Goal: Find specific page/section: Find specific page/section

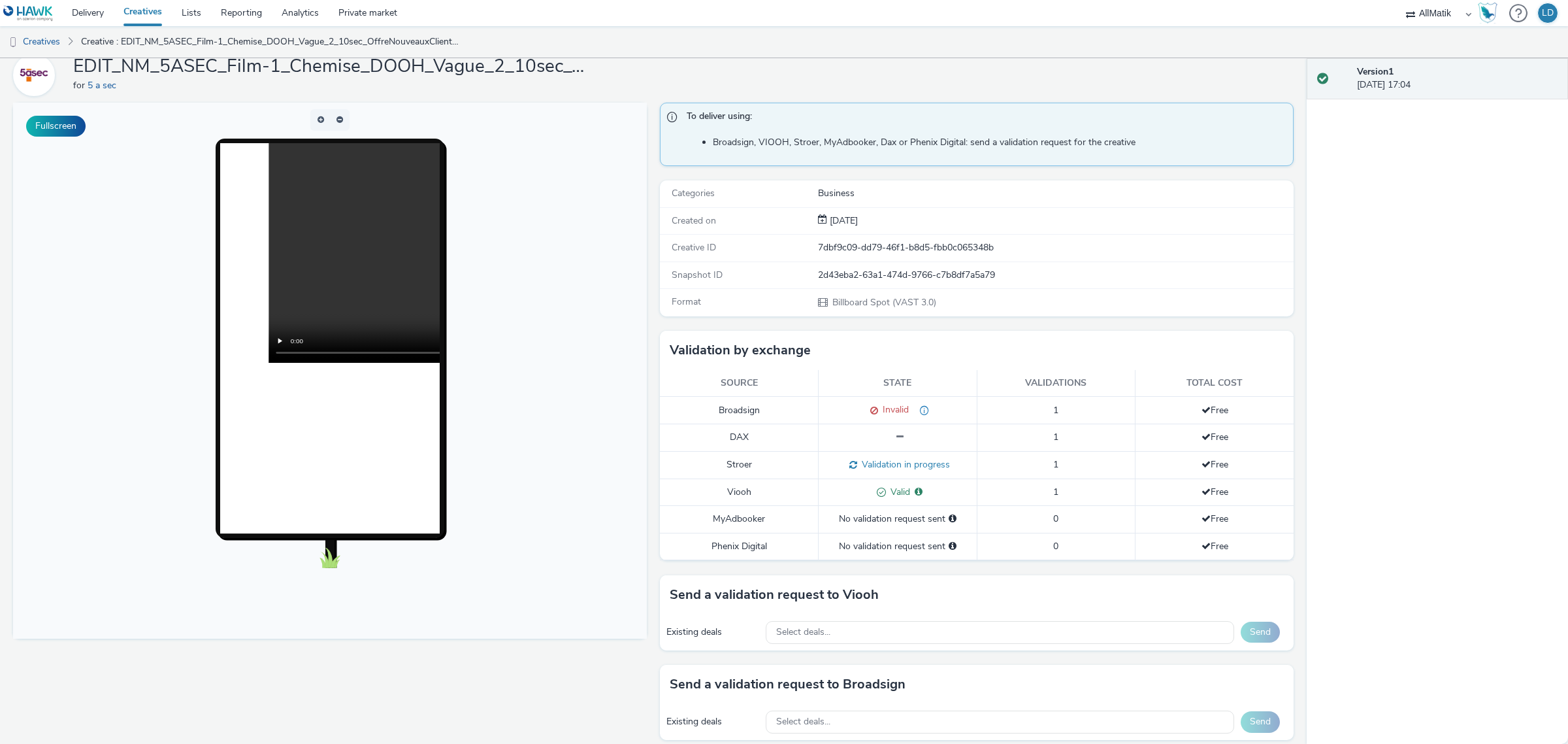
scroll to position [82, 0]
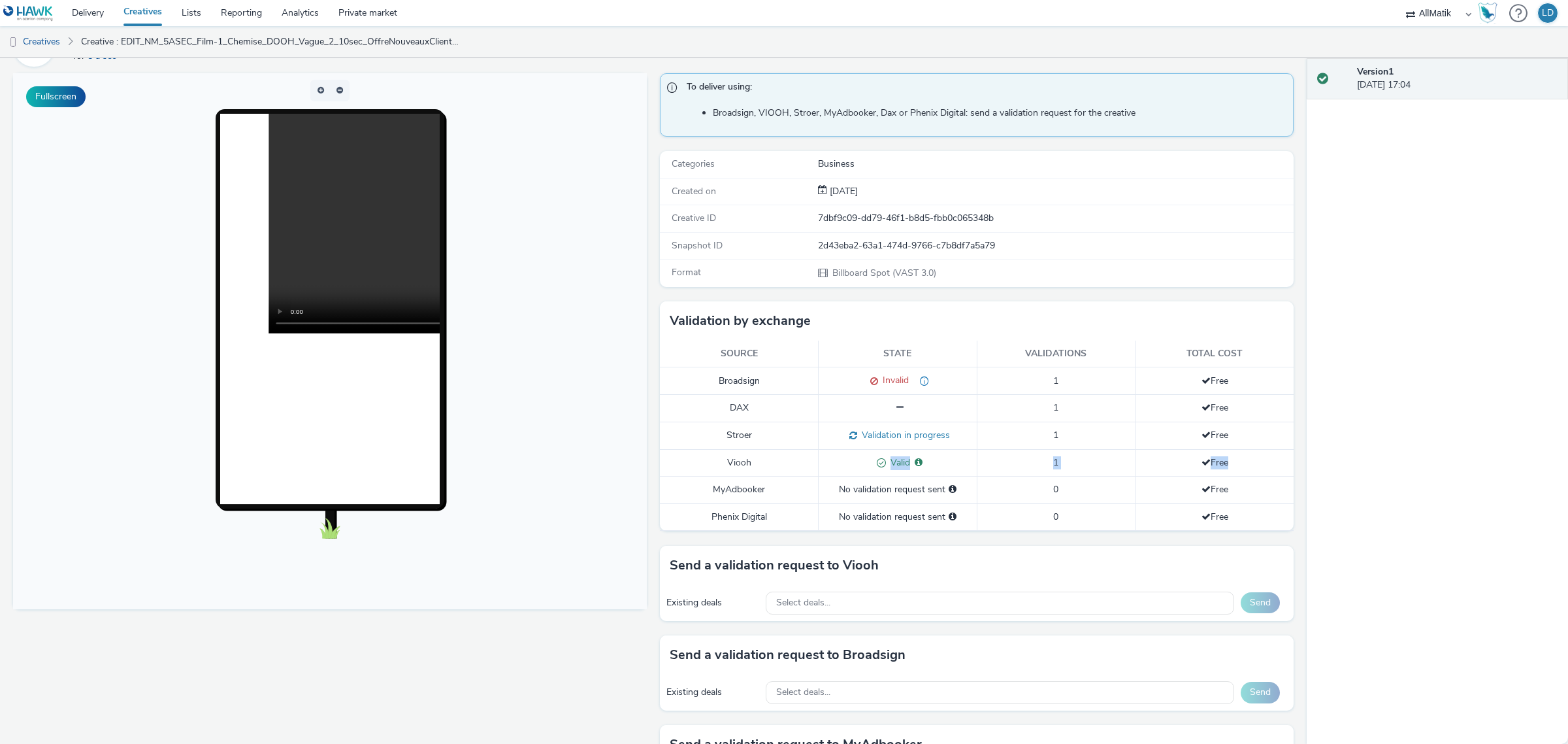
drag, startPoint x: 1221, startPoint y: 460, endPoint x: 855, endPoint y: 464, distance: 366.0
click at [855, 464] on tr "Viooh Valid Valid for: MEDIATRANSPORTS_FR 1 Free" at bounding box center [976, 463] width 633 height 28
click at [852, 464] on div "Valid Valid for: MEDIATRANSPORTS_FR" at bounding box center [897, 463] width 145 height 14
drag, startPoint x: 852, startPoint y: 464, endPoint x: 1210, endPoint y: 462, distance: 358.0
click at [1210, 462] on tr "Viooh Valid Valid for: MEDIATRANSPORTS_FR 1 Free" at bounding box center [976, 463] width 633 height 28
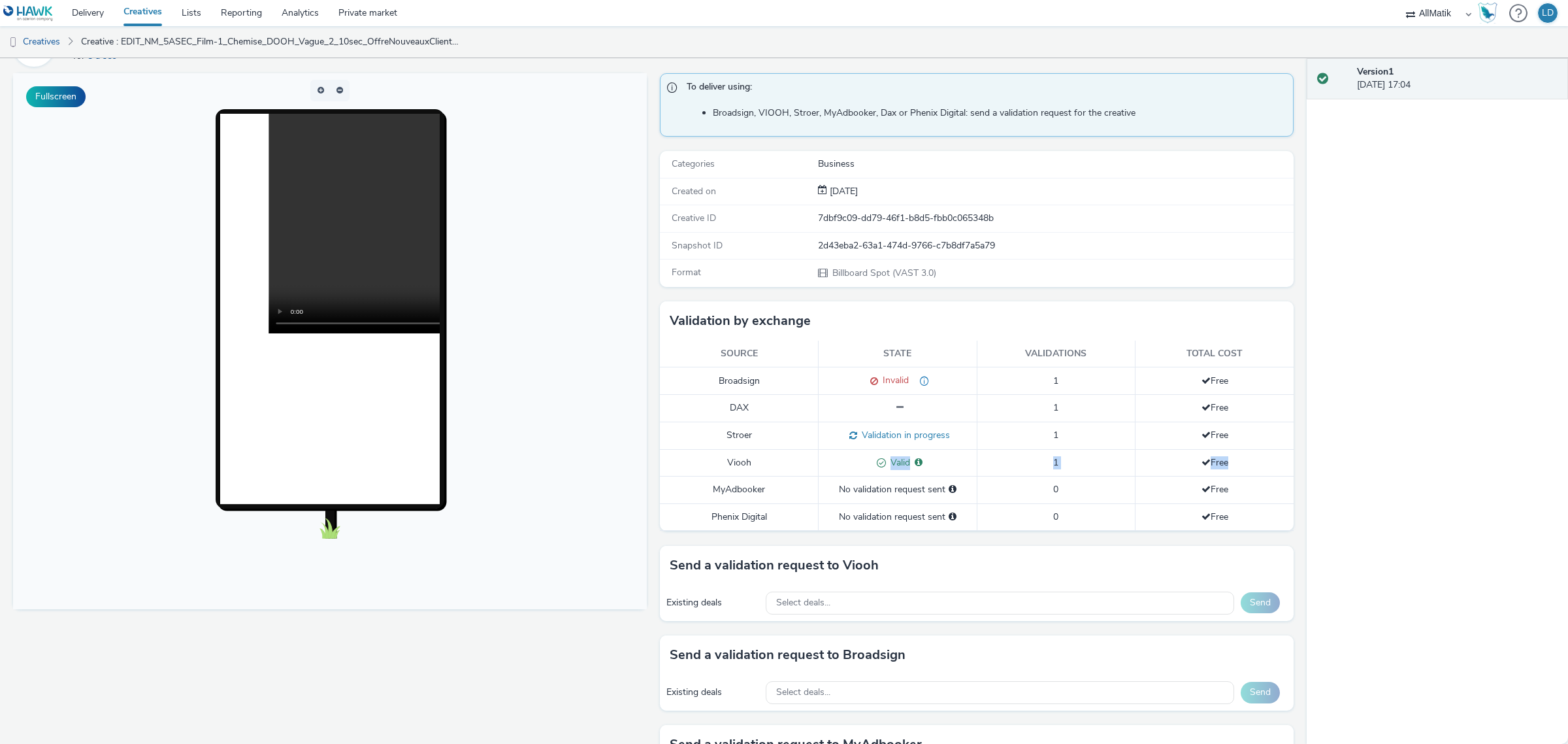
click at [1228, 462] on td "Free" at bounding box center [1214, 463] width 159 height 28
drag, startPoint x: 1228, startPoint y: 462, endPoint x: 872, endPoint y: 464, distance: 356.0
click at [872, 464] on tr "Viooh Valid Valid for: MEDIATRANSPORTS_FR 1 Free" at bounding box center [976, 463] width 633 height 28
click at [818, 465] on td "Valid Valid for: MEDIATRANSPORTS_FR" at bounding box center [897, 463] width 159 height 28
drag, startPoint x: 810, startPoint y: 465, endPoint x: 1194, endPoint y: 462, distance: 384.0
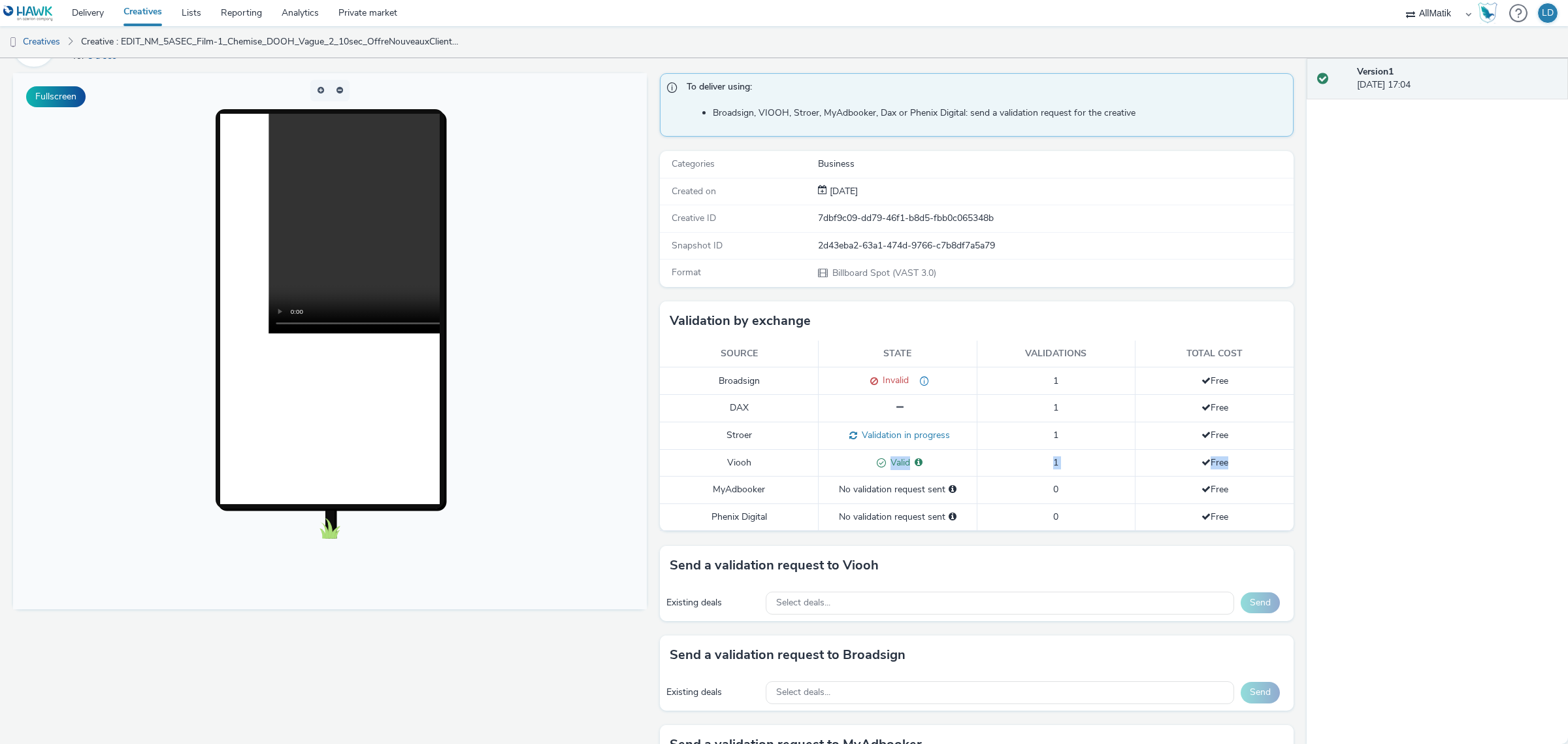
click at [1194, 462] on tr "Viooh Valid Valid for: MEDIATRANSPORTS_FR 1 Free" at bounding box center [976, 463] width 633 height 28
click at [1201, 461] on span at bounding box center [1206, 462] width 10 height 10
click at [1201, 460] on span at bounding box center [1206, 462] width 10 height 10
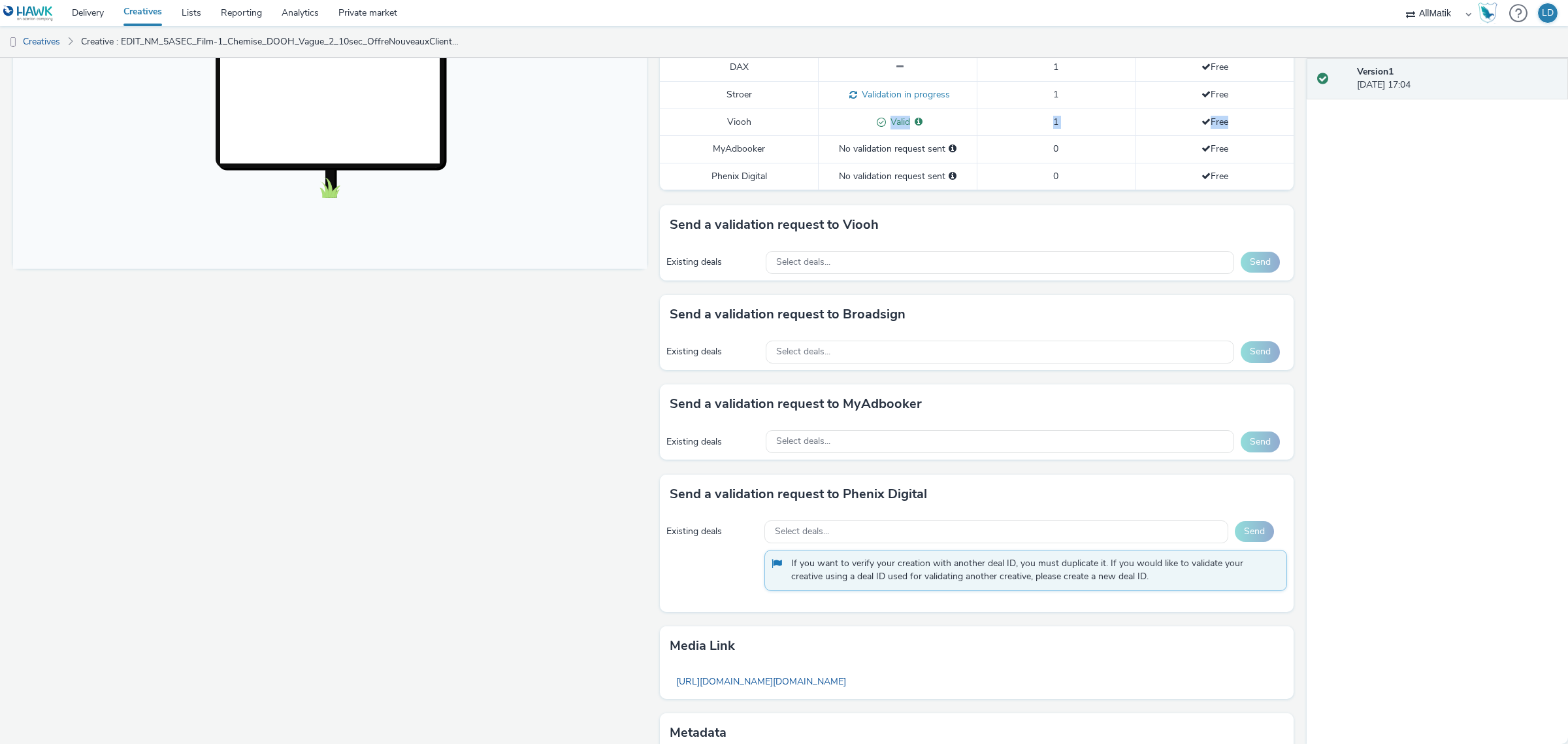
scroll to position [0, 0]
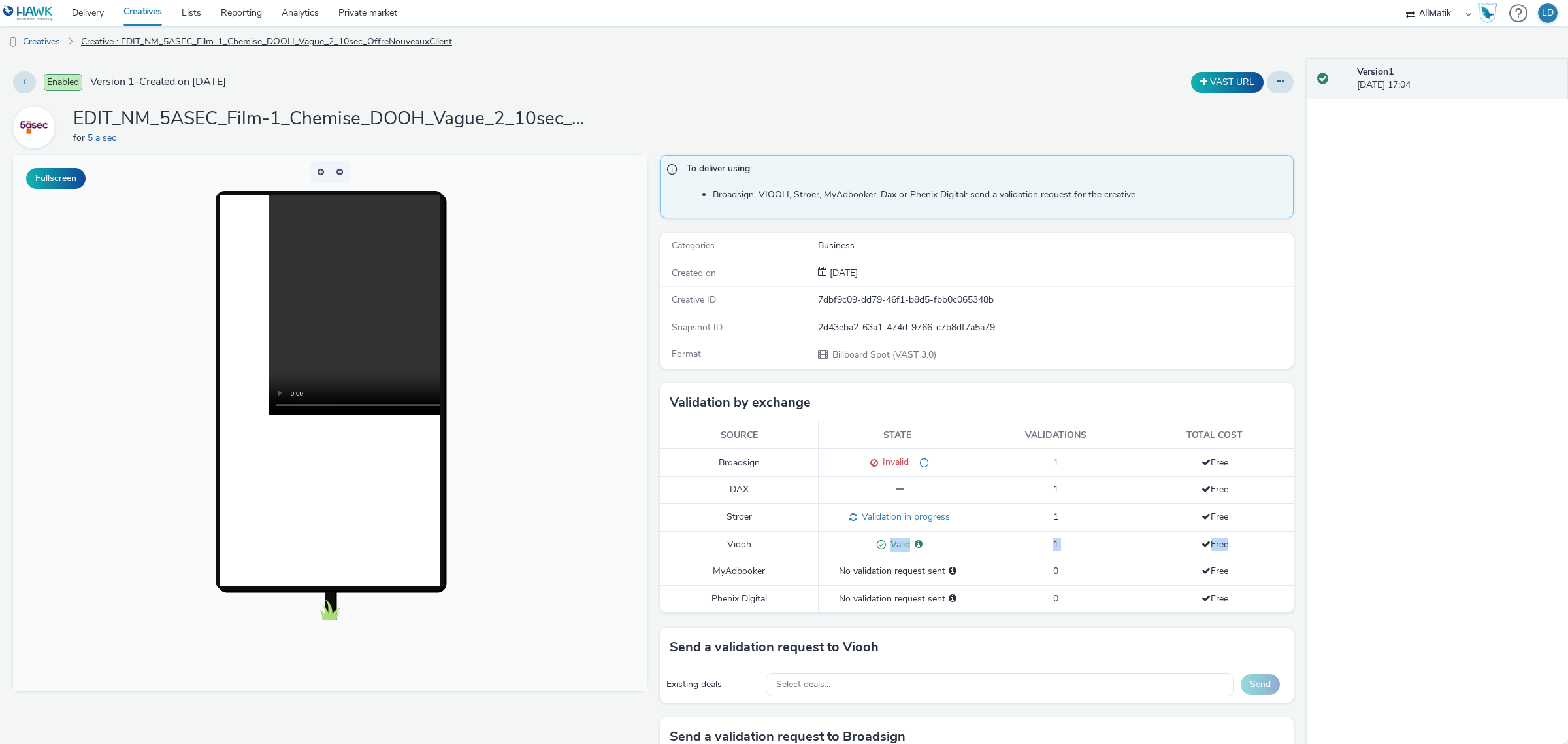
click at [255, 41] on link "Creative : EDIT_NM_5ASEC_Film-1_Chemise_DOOH_Vague_2_10sec_OffreNouveauxClients…" at bounding box center [270, 42] width 392 height 31
click at [212, 47] on link "Creative : EDIT_NM_5ASEC_Film-1_Chemise_DOOH_Vague_2_10sec_OffreNouveauxClients…" at bounding box center [270, 42] width 392 height 31
click at [211, 41] on link "Creative : EDIT_NM_5ASEC_Film-1_Chemise_DOOH_Vague_2_10sec_OffreNouveauxClients…" at bounding box center [270, 42] width 392 height 31
click at [46, 44] on link "Creatives" at bounding box center [33, 42] width 67 height 31
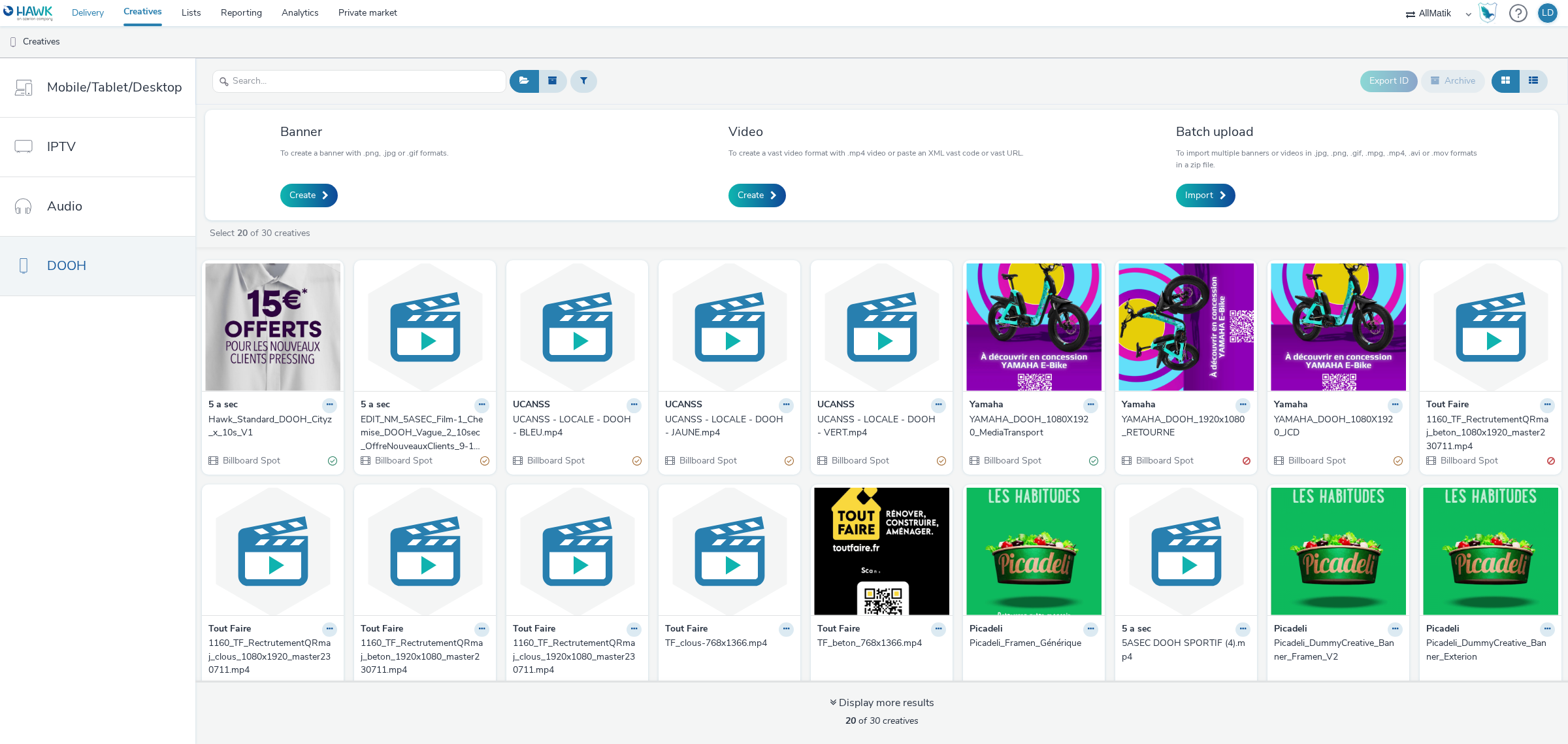
click at [103, 15] on link "Delivery" at bounding box center [87, 13] width 51 height 26
